Goal: Information Seeking & Learning: Learn about a topic

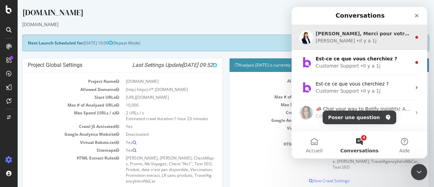
click at [391, 43] on div "Chiara • Il y a 1j" at bounding box center [364, 40] width 96 height 7
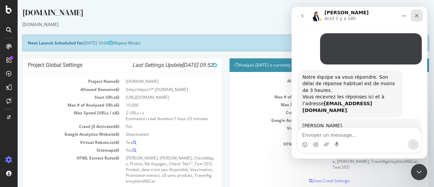
click at [418, 15] on icon "Fermer" at bounding box center [416, 15] width 5 height 5
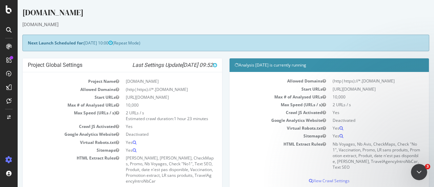
click at [12, 26] on div at bounding box center [8, 29] width 11 height 11
click at [9, 46] on icon at bounding box center [8, 46] width 5 height 5
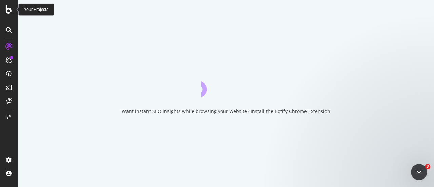
click at [5, 13] on div at bounding box center [9, 9] width 16 height 8
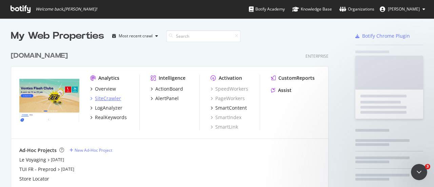
click at [104, 98] on div "SiteCrawler" at bounding box center [108, 98] width 26 height 7
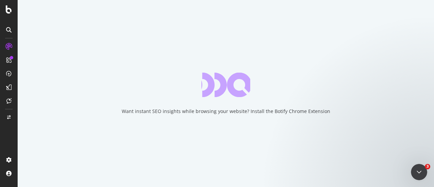
click at [5, 47] on div at bounding box center [8, 46] width 11 height 11
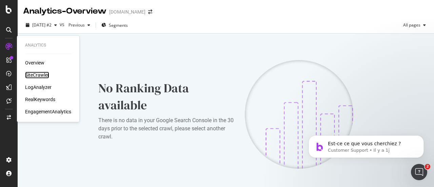
click at [45, 76] on div "SiteCrawler" at bounding box center [37, 75] width 24 height 7
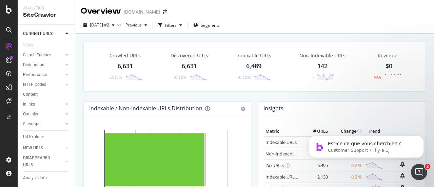
scroll to position [47, 0]
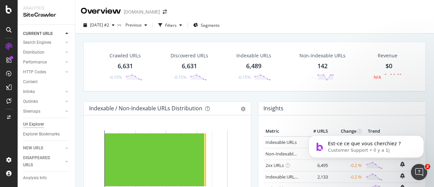
click at [37, 121] on div "Url Explorer" at bounding box center [33, 124] width 21 height 7
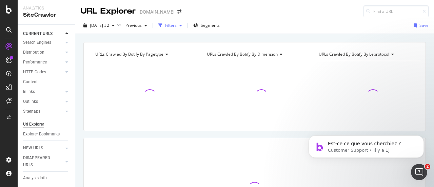
click at [177, 25] on div "Filters" at bounding box center [171, 25] width 12 height 6
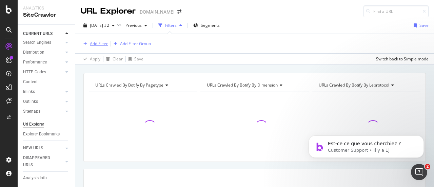
click at [98, 44] on div "Add Filter" at bounding box center [99, 44] width 18 height 6
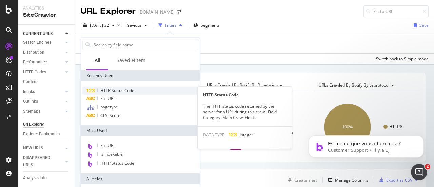
click at [122, 90] on span "HTTP Status Code" at bounding box center [117, 90] width 34 height 6
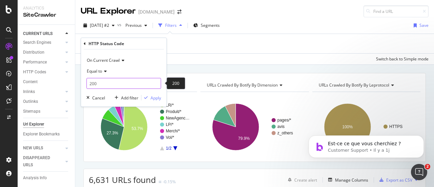
click at [112, 87] on input "200" at bounding box center [123, 83] width 75 height 11
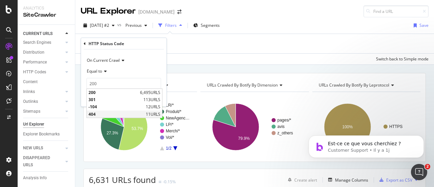
click at [98, 113] on span "404" at bounding box center [117, 114] width 56 height 6
type input "404"
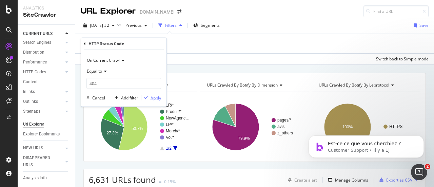
click at [154, 97] on div "Apply" at bounding box center [156, 98] width 11 height 6
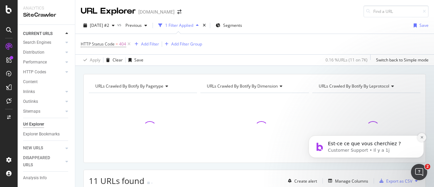
click at [422, 137] on icon "Dismiss notification" at bounding box center [422, 137] width 2 height 2
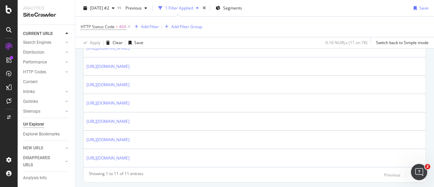
scroll to position [271, 0]
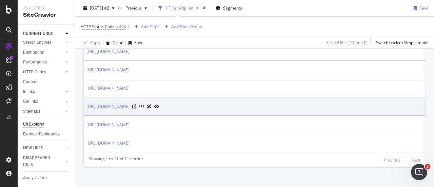
click at [267, 108] on td "[URL][DOMAIN_NAME]" at bounding box center [255, 106] width 342 height 18
click at [159, 104] on icon at bounding box center [156, 106] width 5 height 4
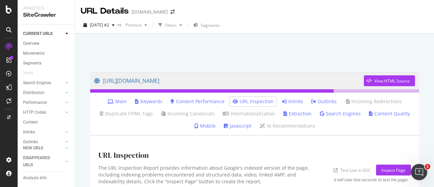
click at [286, 101] on link "Inlinks" at bounding box center [292, 101] width 21 height 7
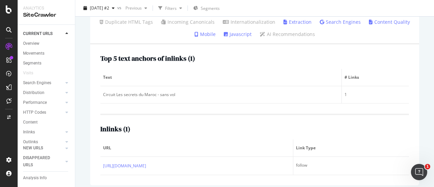
scroll to position [96, 0]
